Goal: Task Accomplishment & Management: Manage account settings

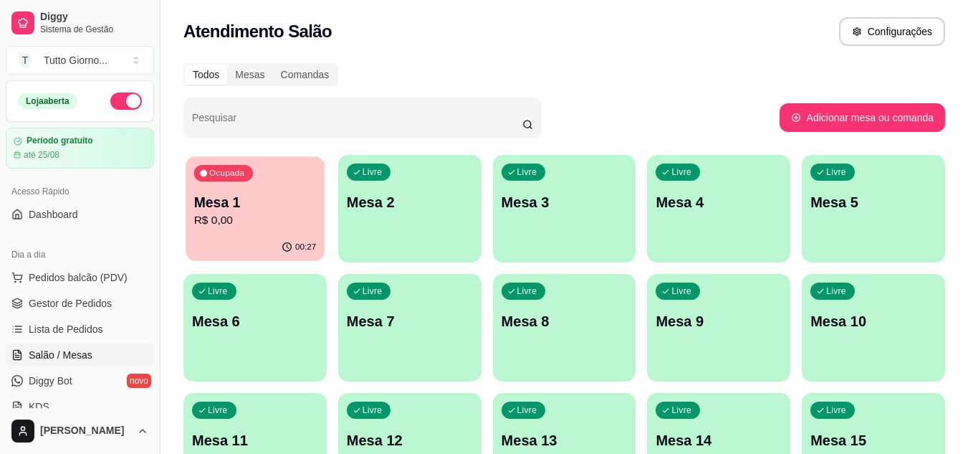
click at [251, 211] on div "Mesa 1 R$ 0,00" at bounding box center [255, 211] width 123 height 36
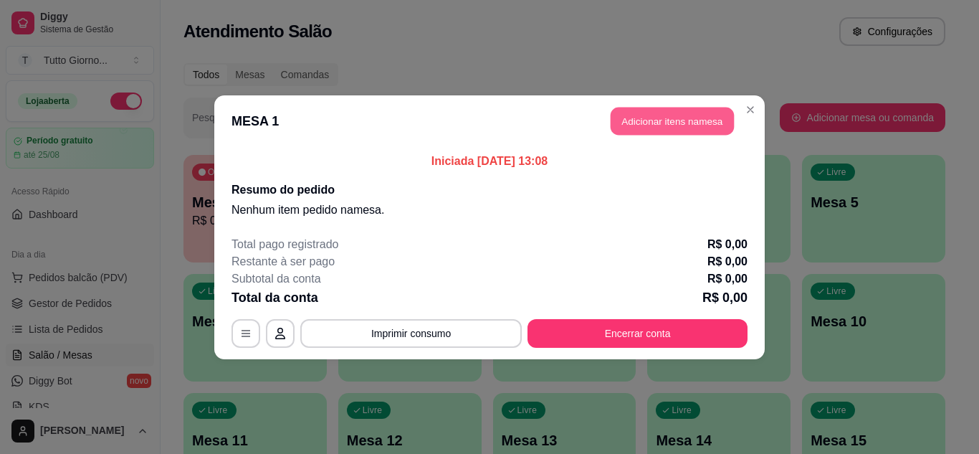
click at [661, 124] on button "Adicionar itens na mesa" at bounding box center [671, 121] width 123 height 28
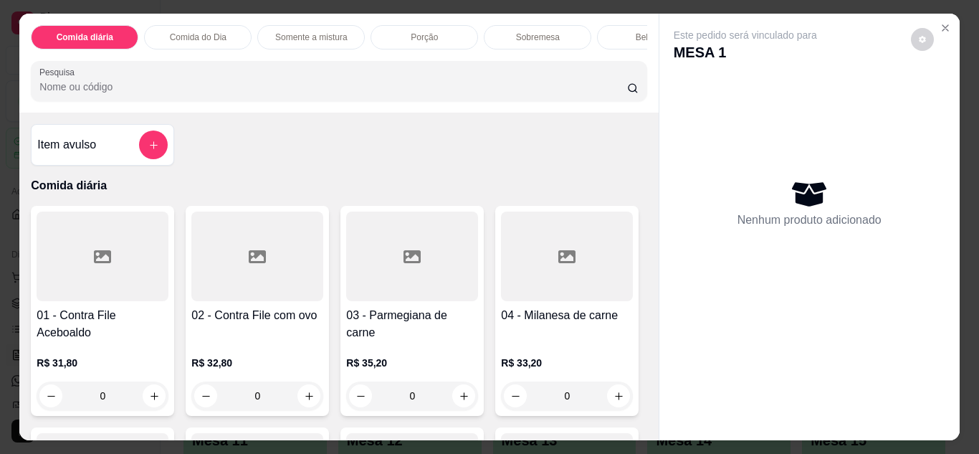
click at [155, 403] on div "0" at bounding box center [103, 395] width 132 height 29
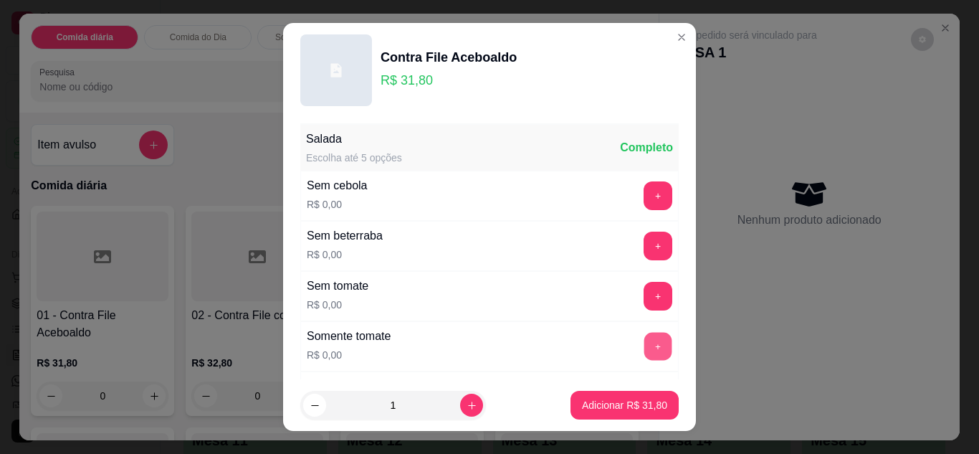
click at [644, 345] on button "+" at bounding box center [658, 346] width 28 height 28
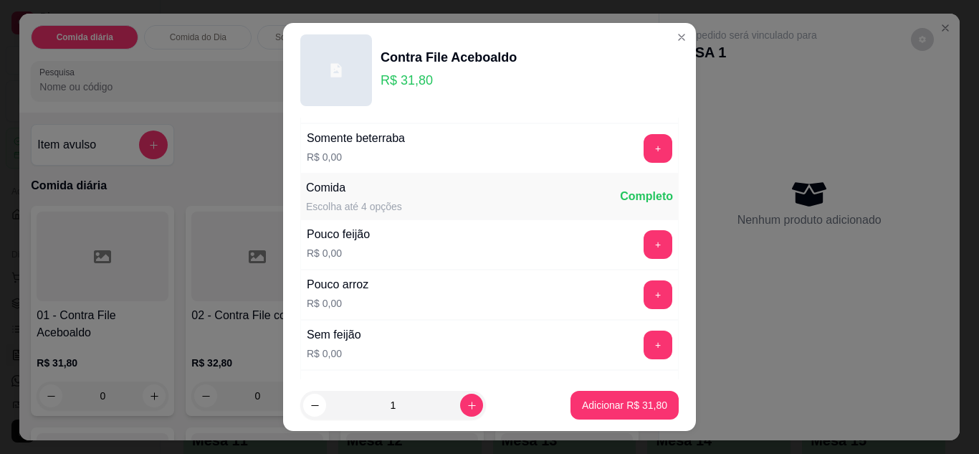
scroll to position [249, 0]
click at [644, 292] on button "+" at bounding box center [658, 293] width 28 height 28
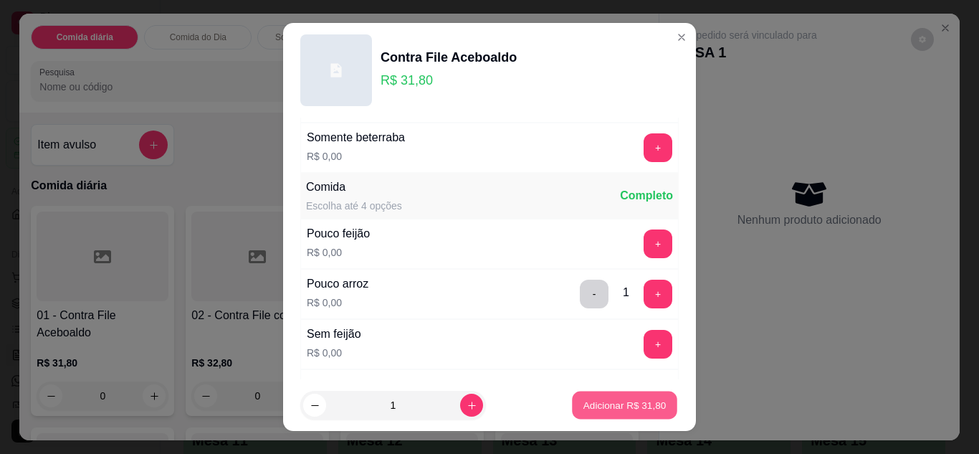
click at [598, 399] on p "Adicionar R$ 31,80" at bounding box center [624, 405] width 83 height 14
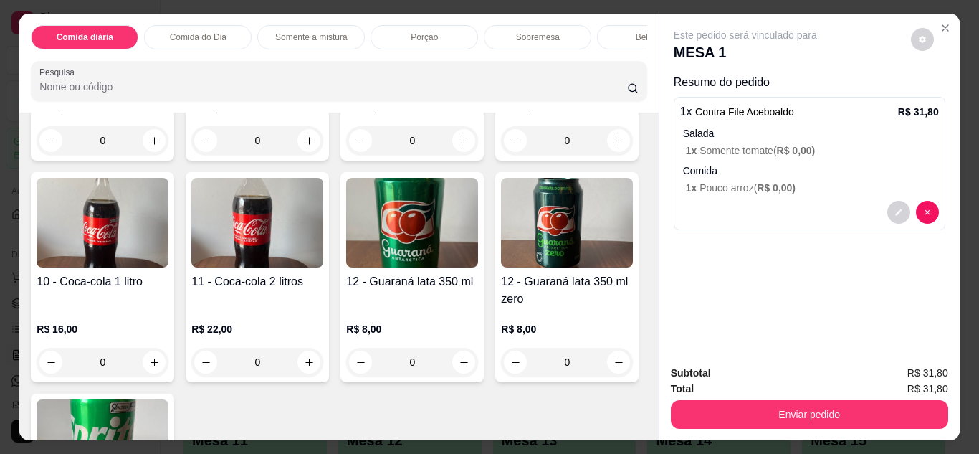
scroll to position [2355, 0]
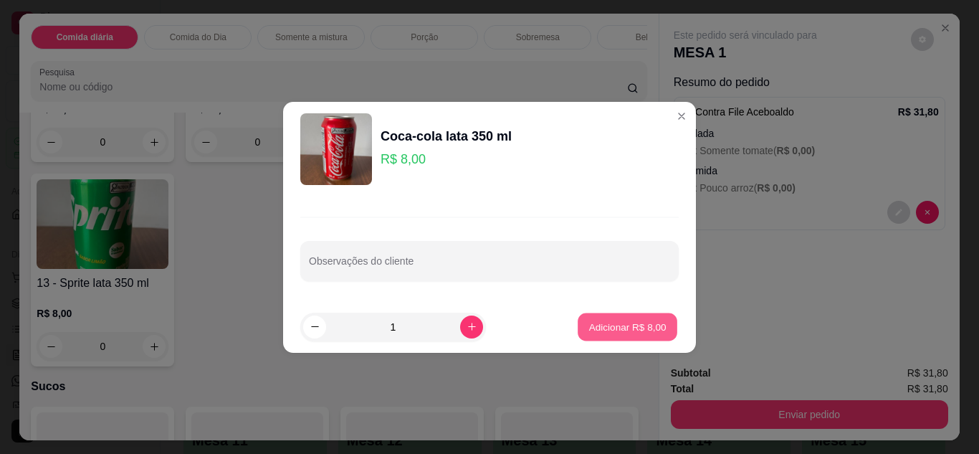
click at [590, 329] on p "Adicionar R$ 8,00" at bounding box center [626, 327] width 77 height 14
type input "1"
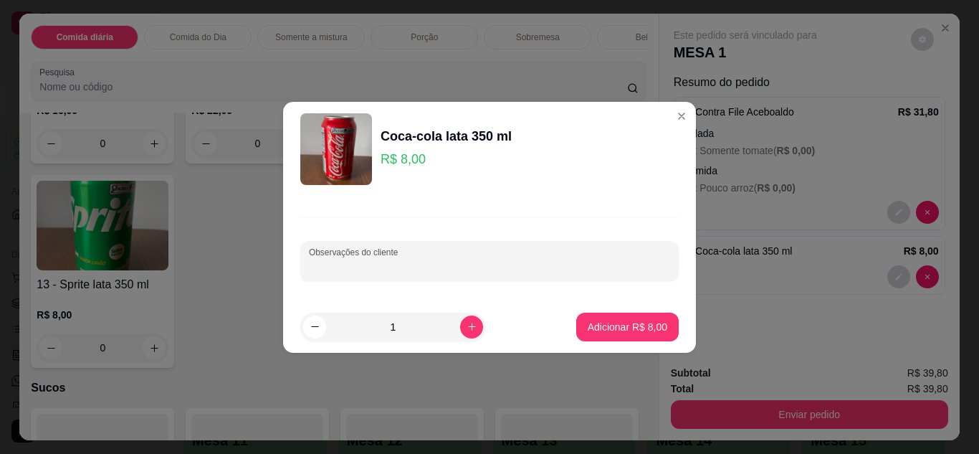
click at [428, 272] on input "Observações do cliente" at bounding box center [489, 266] width 361 height 14
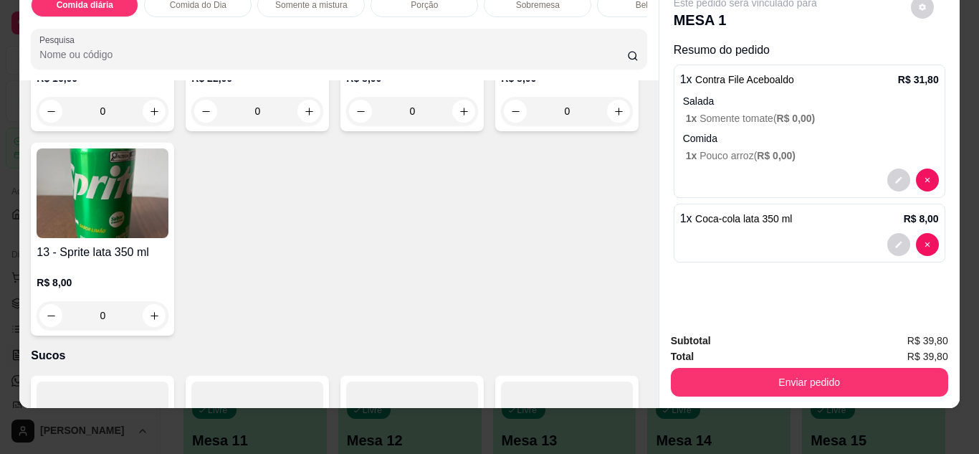
scroll to position [36, 0]
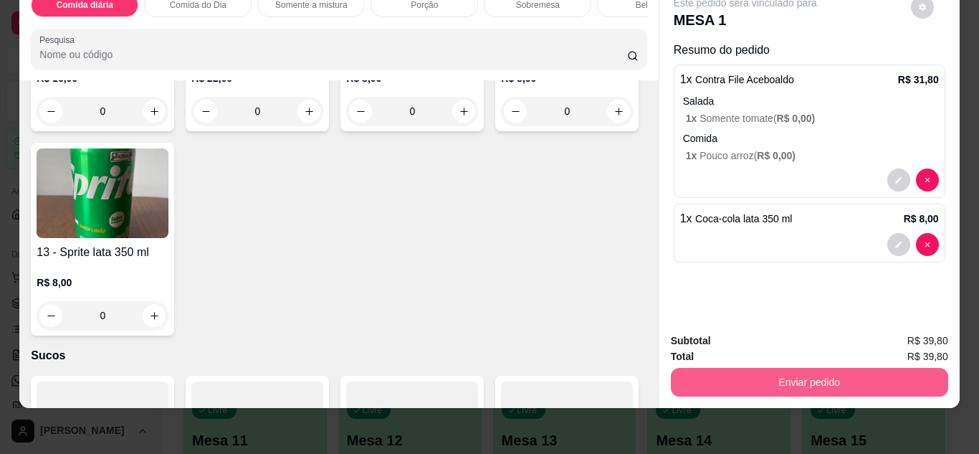
click at [754, 380] on button "Enviar pedido" at bounding box center [809, 382] width 277 height 29
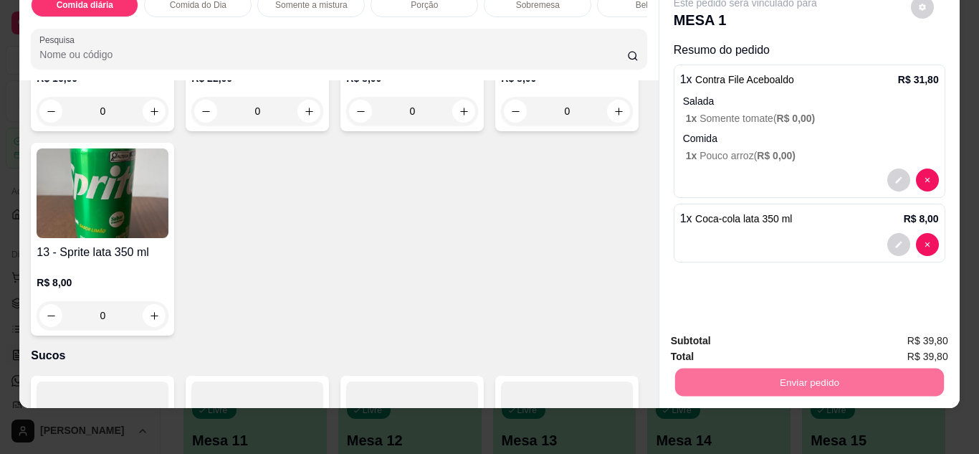
click at [777, 338] on button "Não registrar e enviar pedido" at bounding box center [761, 338] width 149 height 27
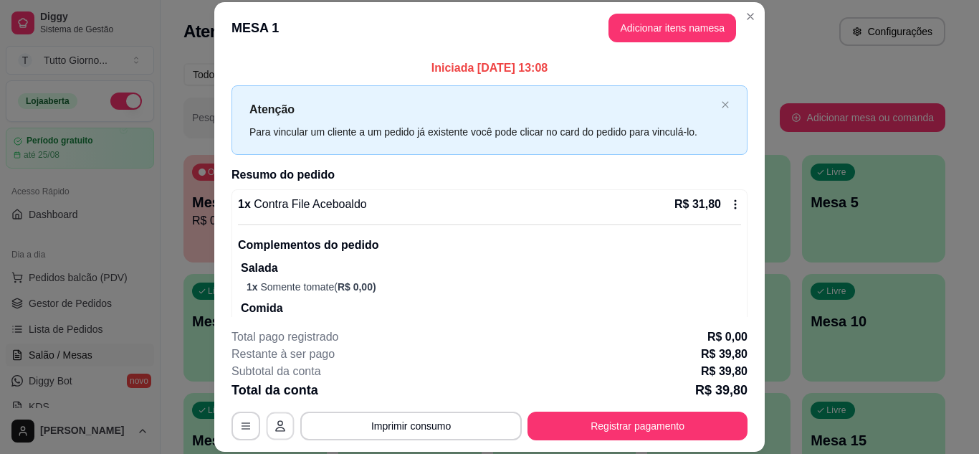
click at [274, 423] on icon "button" at bounding box center [279, 425] width 11 height 11
click at [240, 431] on icon "button" at bounding box center [245, 425] width 11 height 11
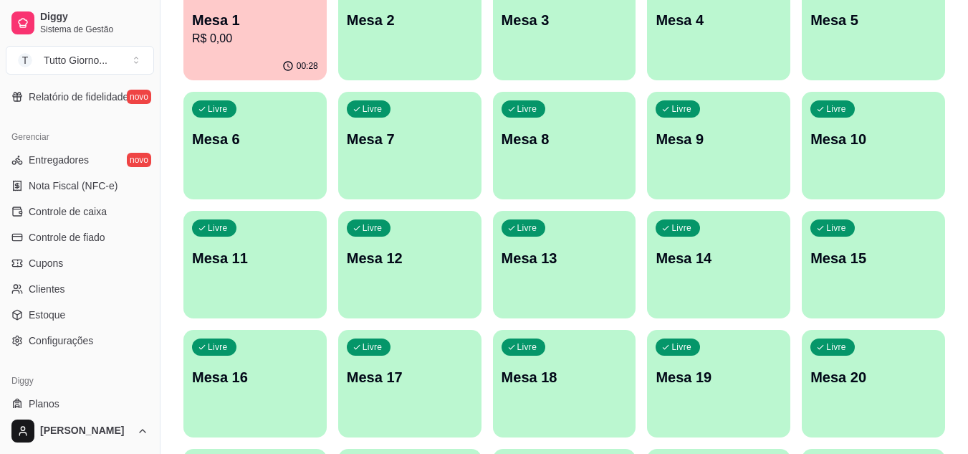
scroll to position [538, 0]
click at [64, 344] on span "Configurações" at bounding box center [61, 341] width 64 height 14
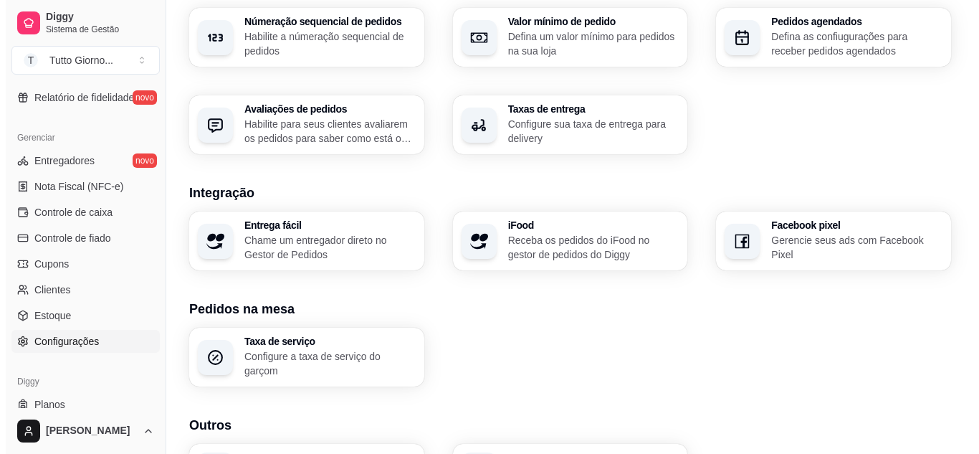
scroll to position [550, 0]
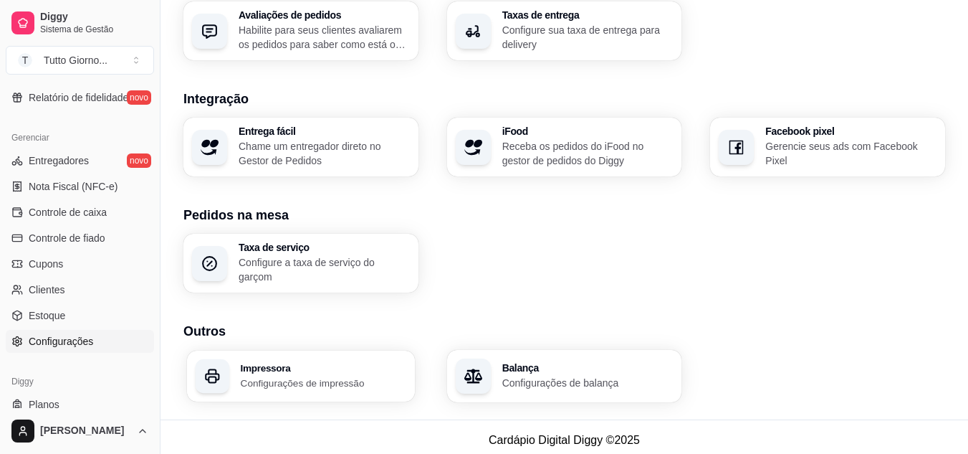
click at [337, 375] on p "Configurações de impressão" at bounding box center [324, 382] width 166 height 14
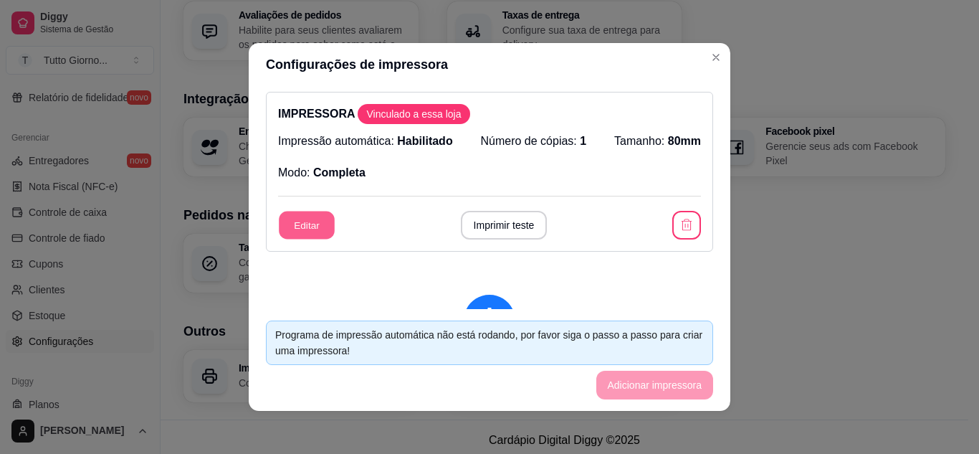
click at [316, 226] on button "Editar" at bounding box center [307, 225] width 56 height 28
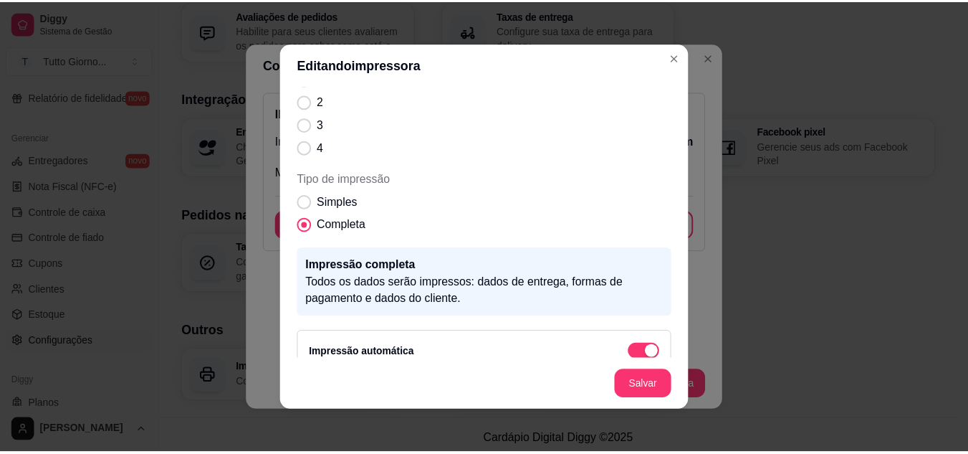
scroll to position [177, 0]
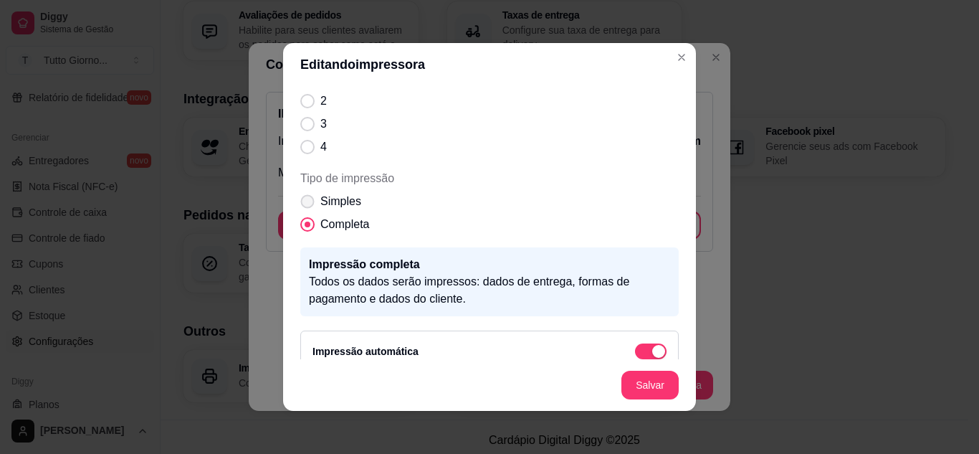
click at [326, 198] on span "Simples" at bounding box center [340, 201] width 41 height 17
click at [309, 204] on input "Simples" at bounding box center [304, 208] width 9 height 9
radio input "true"
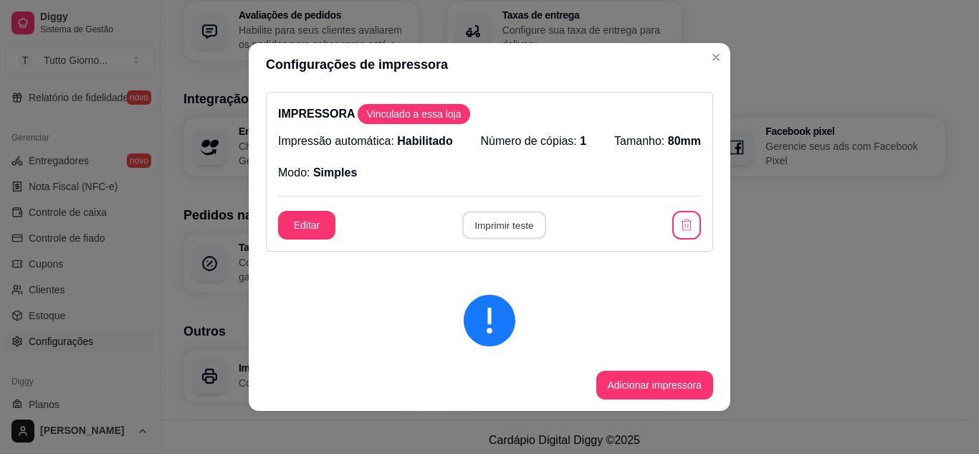
click at [504, 231] on button "Imprimir teste" at bounding box center [503, 225] width 84 height 28
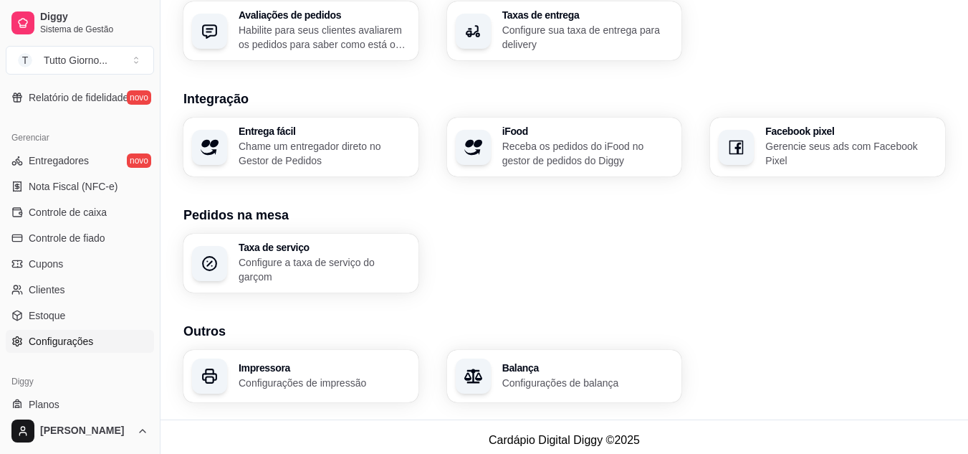
scroll to position [0, 0]
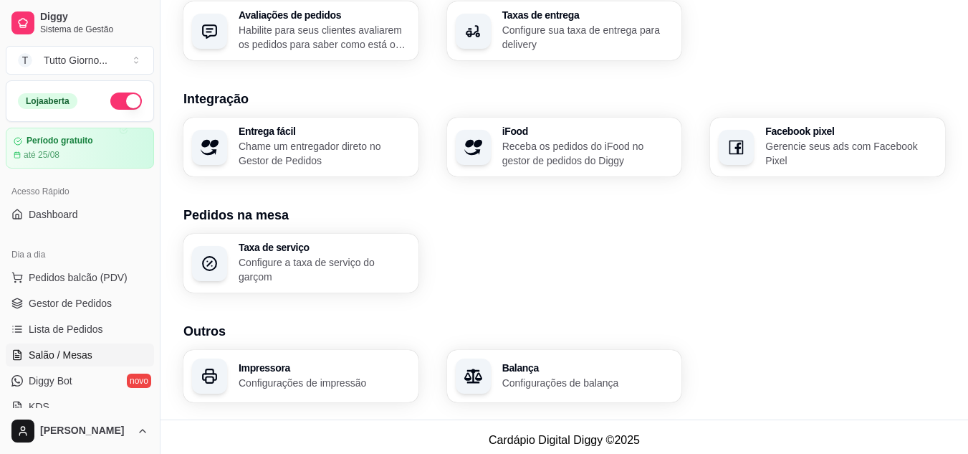
click at [61, 350] on span "Salão / Mesas" at bounding box center [61, 355] width 64 height 14
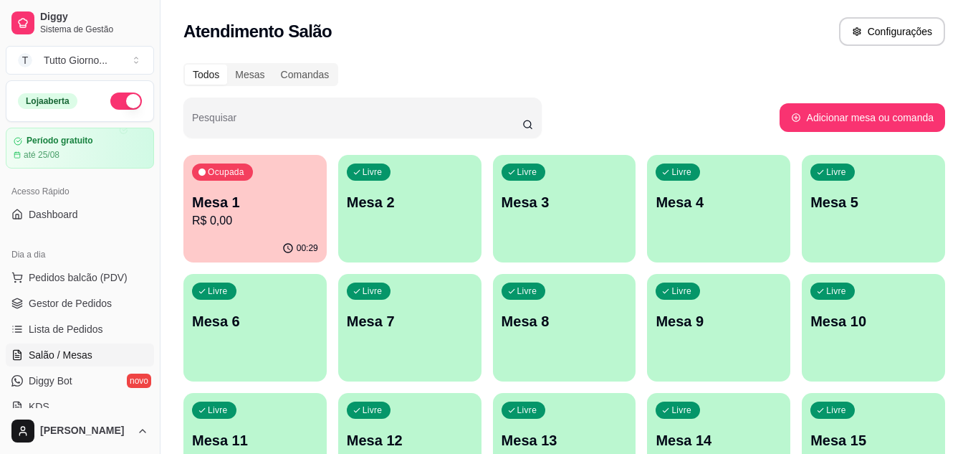
click at [241, 228] on p "R$ 0,00" at bounding box center [255, 220] width 126 height 17
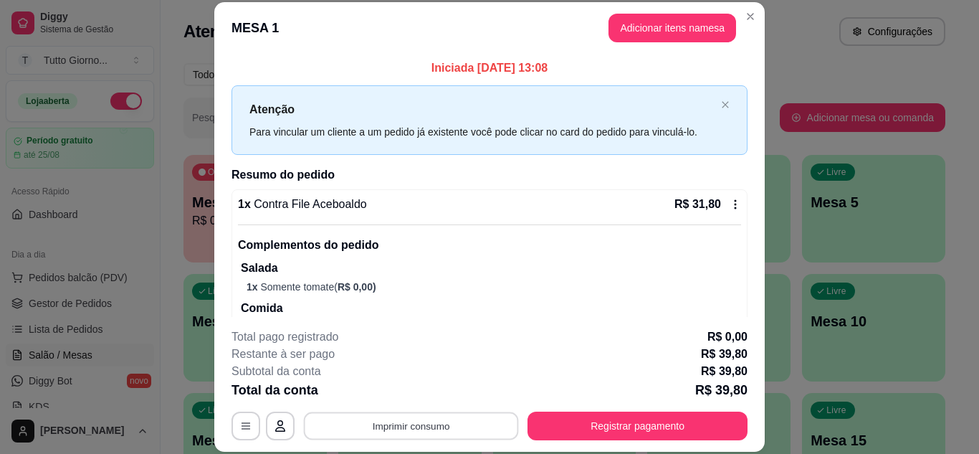
click at [419, 423] on button "Imprimir consumo" at bounding box center [411, 425] width 215 height 28
click at [408, 388] on button "IMPRESSORA" at bounding box center [410, 392] width 100 height 22
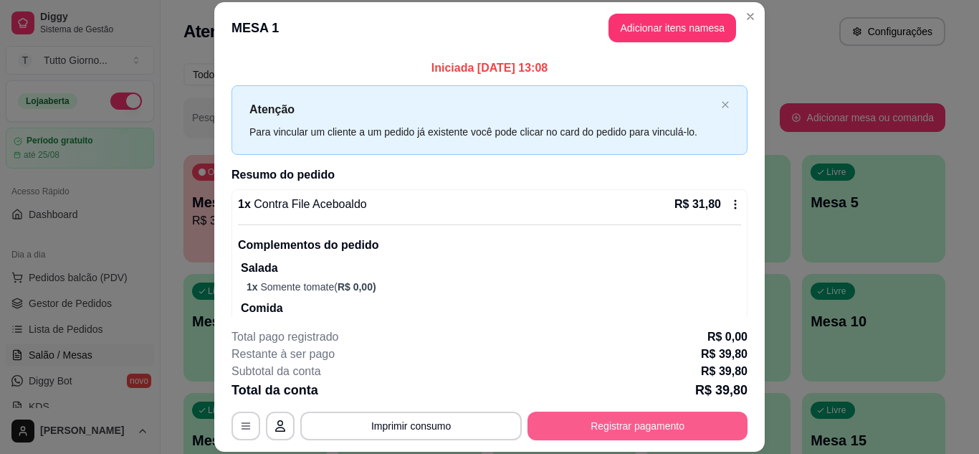
click at [598, 414] on button "Registrar pagamento" at bounding box center [637, 425] width 220 height 29
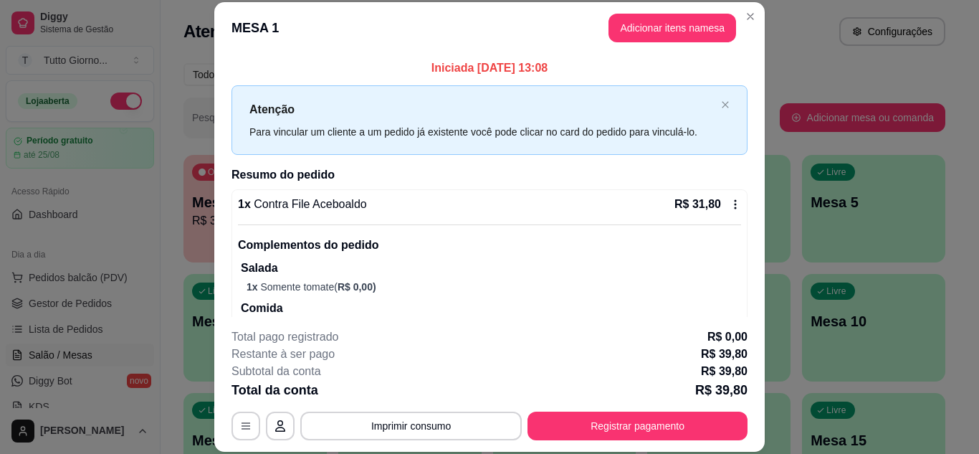
click at [734, 201] on icon at bounding box center [735, 204] width 2 height 9
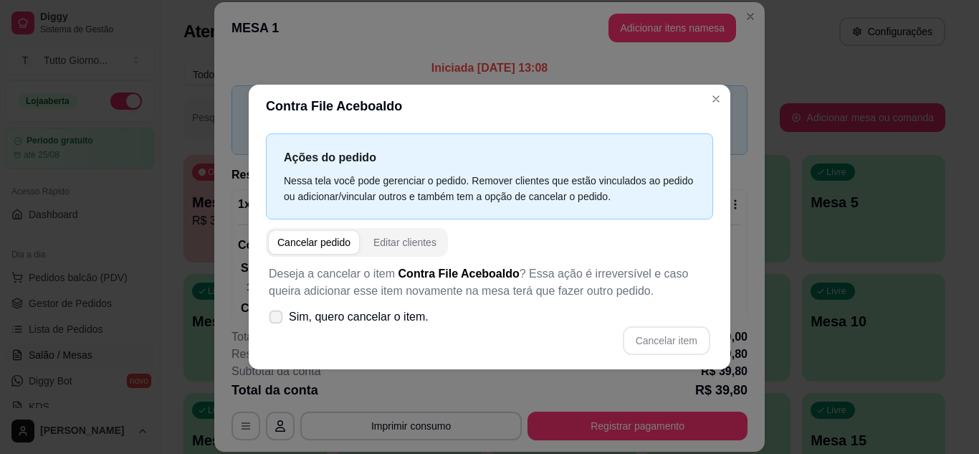
click at [277, 315] on icon at bounding box center [275, 316] width 11 height 8
click at [277, 319] on input "Sim, quero cancelar o item." at bounding box center [272, 323] width 9 height 9
checkbox input "true"
click at [310, 241] on div "Cancelar pedido" at bounding box center [313, 242] width 73 height 14
click at [658, 340] on button "Cancelar item" at bounding box center [666, 340] width 87 height 29
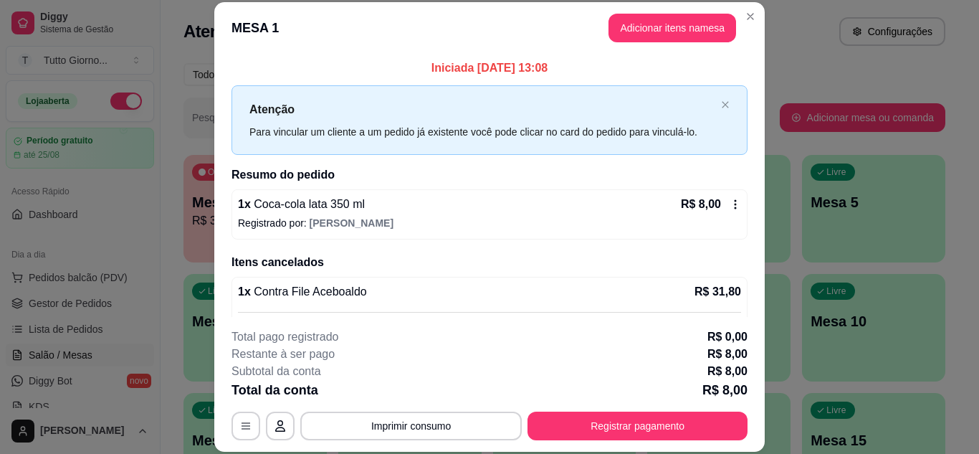
click at [729, 203] on icon at bounding box center [734, 203] width 11 height 11
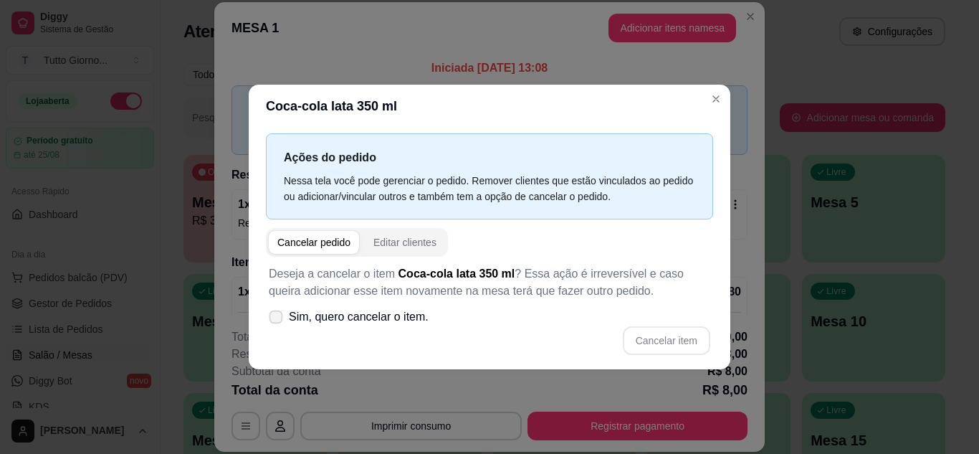
click at [275, 321] on span at bounding box center [276, 317] width 14 height 14
click at [275, 321] on input "Sim, quero cancelar o item." at bounding box center [272, 323] width 9 height 9
checkbox input "true"
click at [658, 336] on button "Cancelar item" at bounding box center [665, 340] width 85 height 28
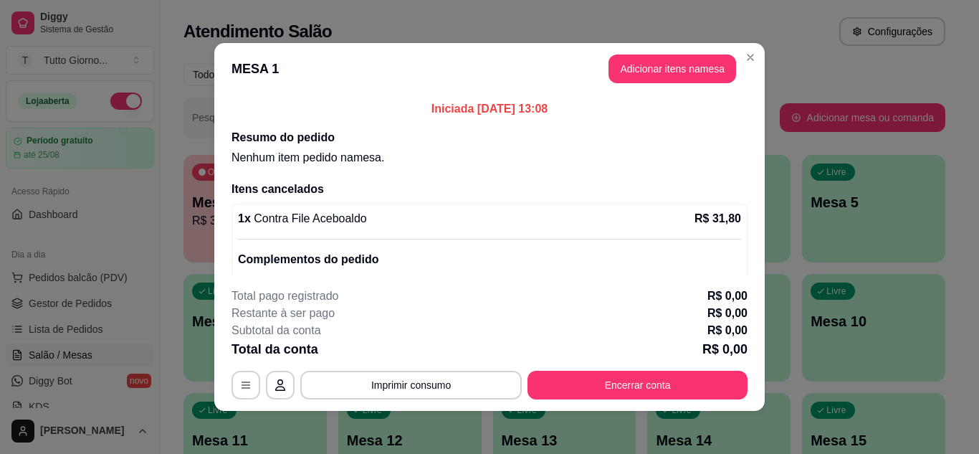
click at [718, 97] on div "Iniciada [DATE] 13:08 Resumo do pedido Nenhum item pedido na mesa . Itens cance…" at bounding box center [489, 185] width 550 height 181
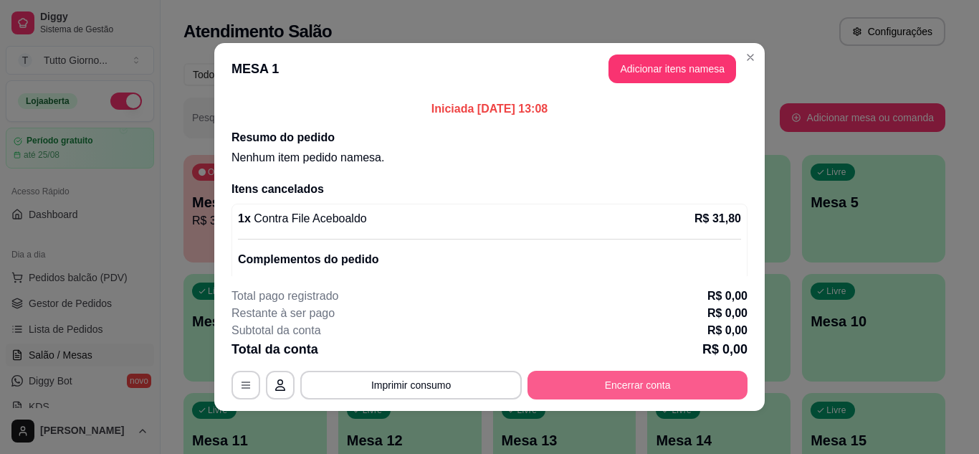
click at [618, 388] on button "Encerrar conta" at bounding box center [637, 384] width 220 height 29
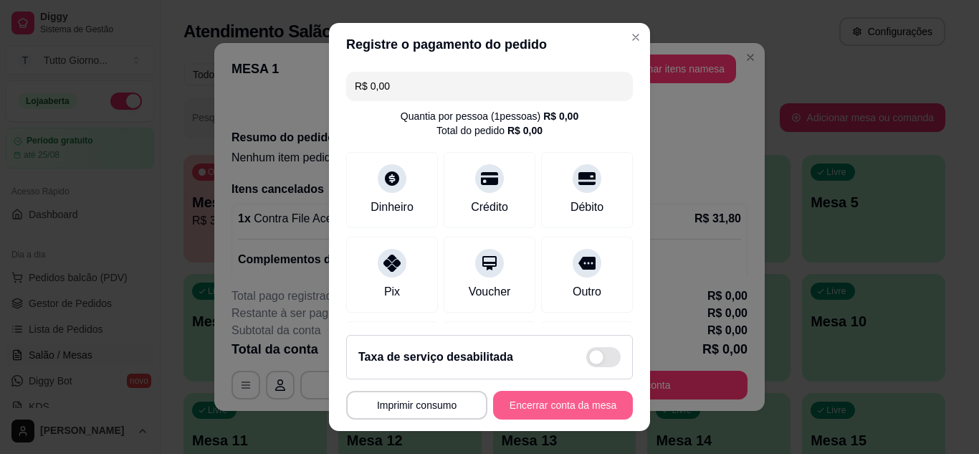
click at [526, 409] on button "Encerrar conta da mesa" at bounding box center [563, 405] width 140 height 29
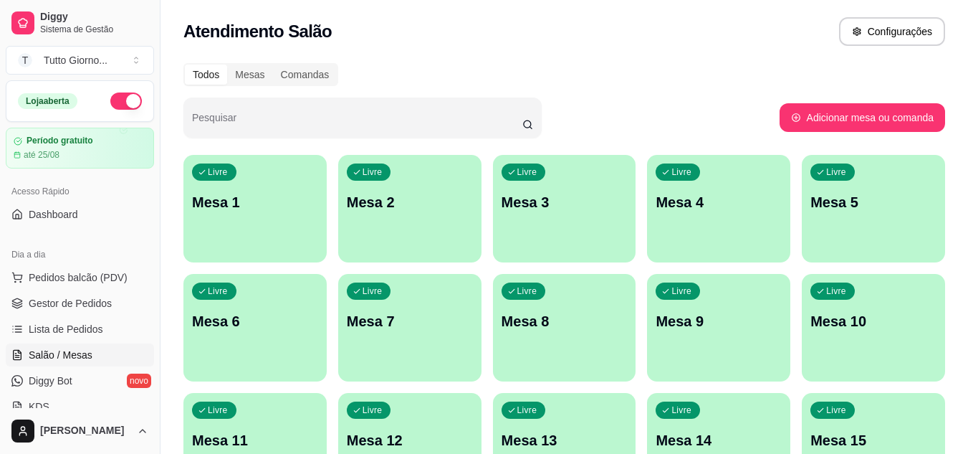
click at [590, 107] on div "Pesquisar" at bounding box center [481, 117] width 596 height 40
